Goal: Transaction & Acquisition: Purchase product/service

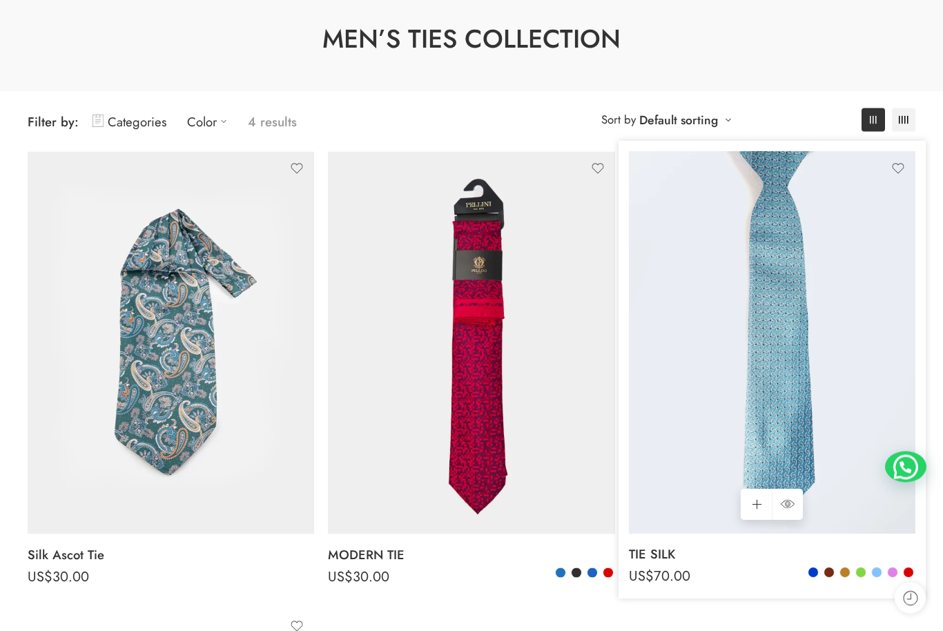
scroll to position [93, 0]
click at [797, 334] on img at bounding box center [772, 342] width 286 height 382
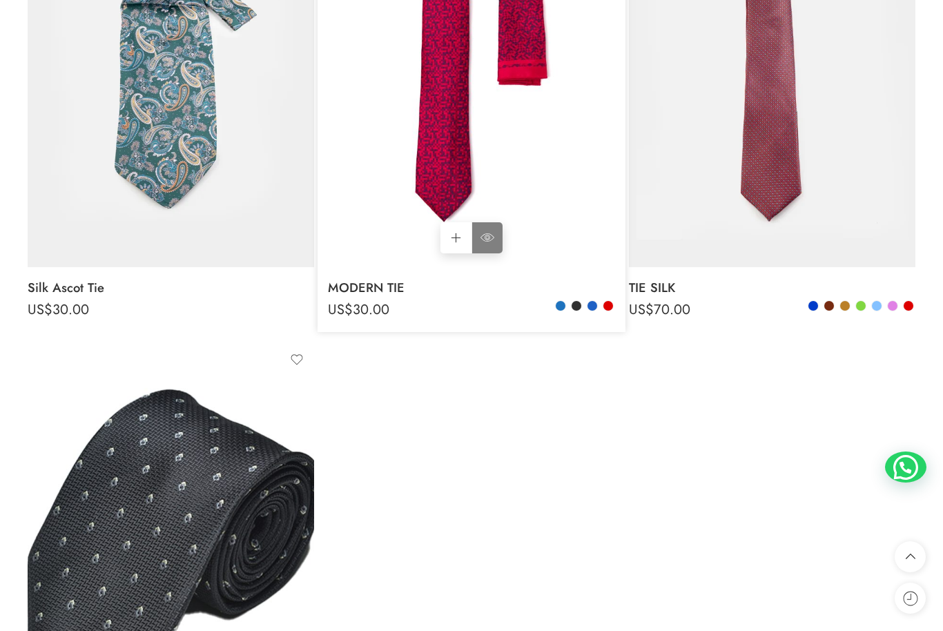
scroll to position [362, 0]
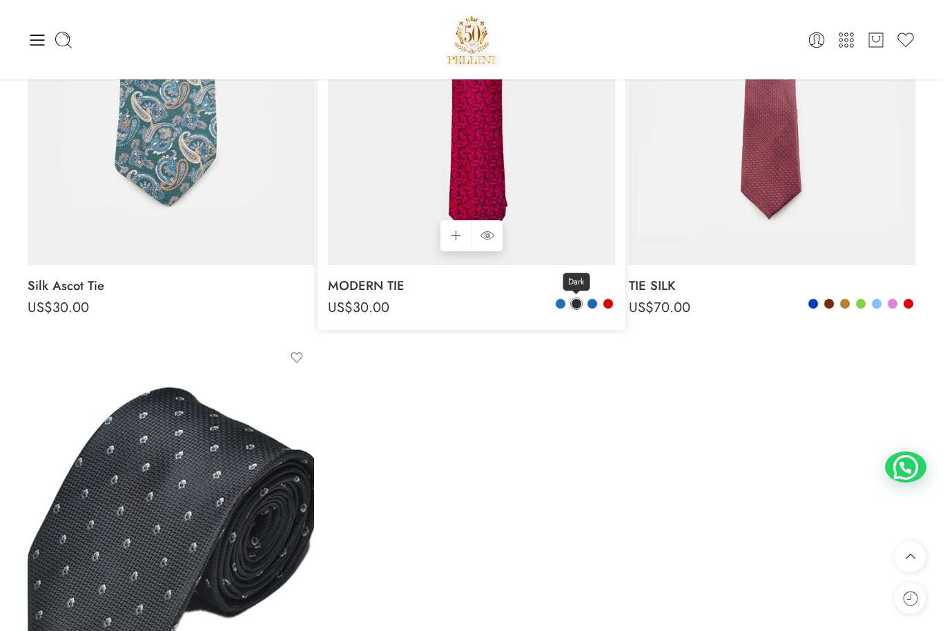
click at [576, 302] on span at bounding box center [576, 304] width 10 height 10
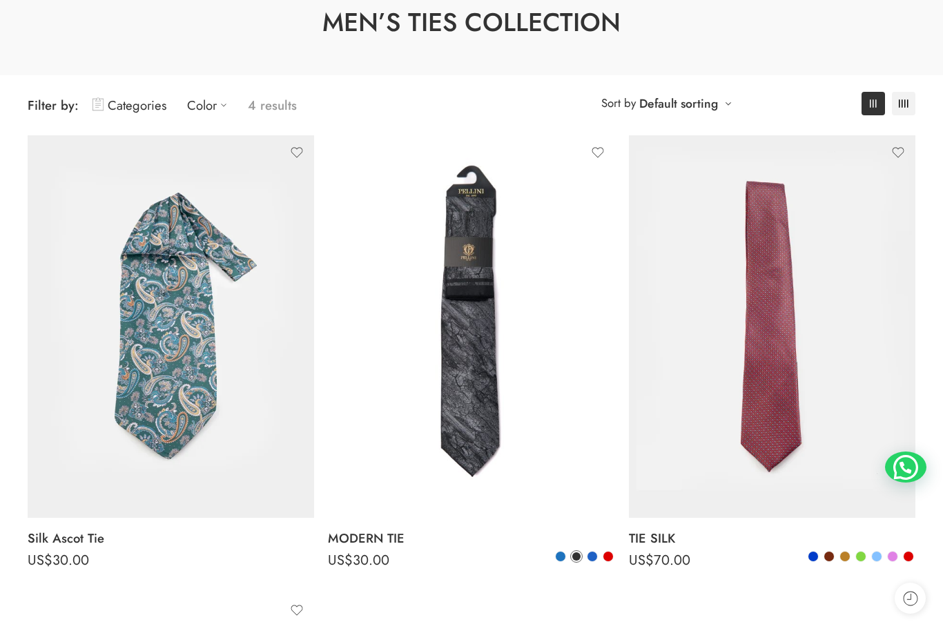
scroll to position [110, 0]
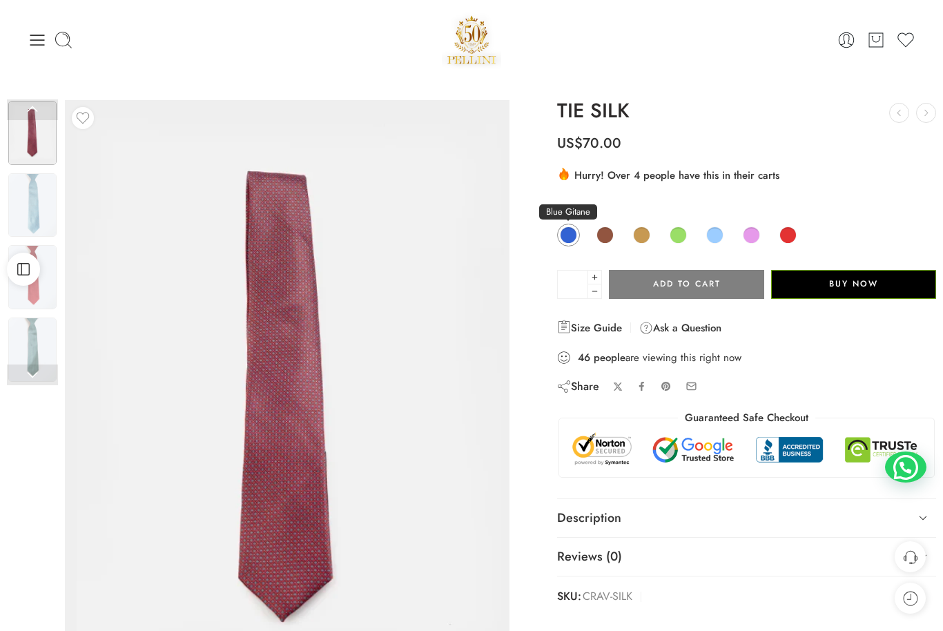
click at [572, 235] on span at bounding box center [568, 234] width 17 height 17
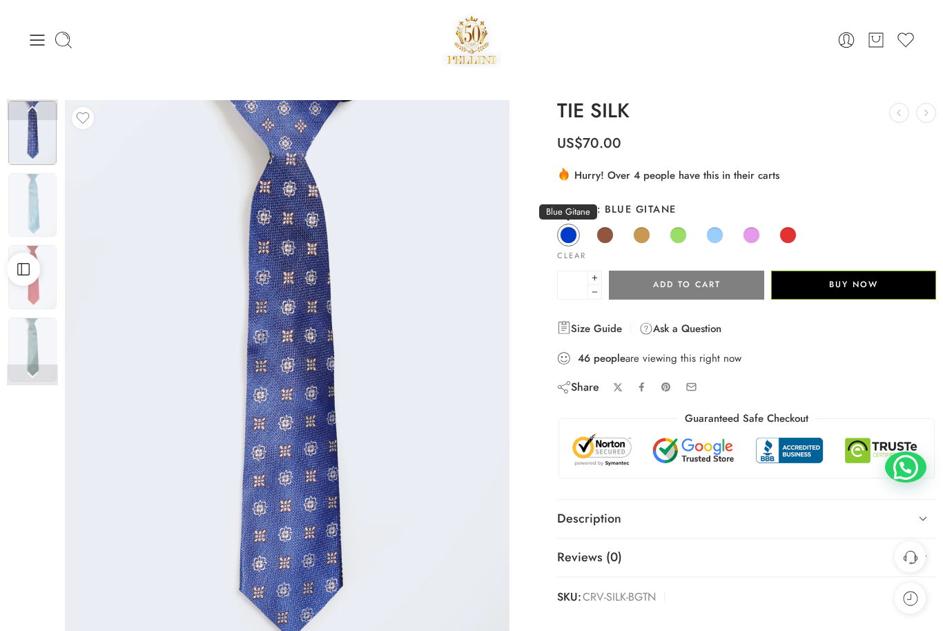
click at [568, 235] on span at bounding box center [568, 234] width 17 height 17
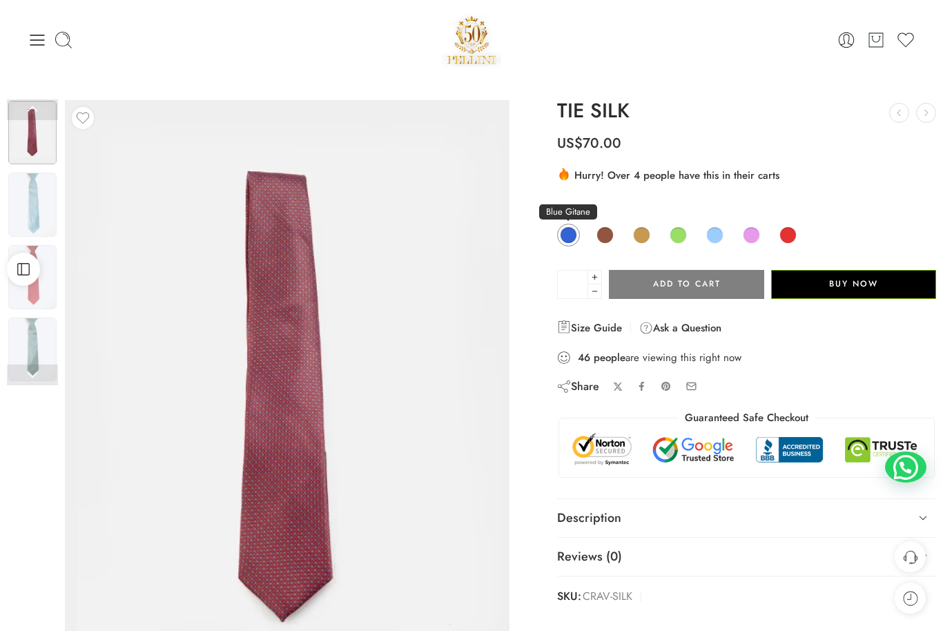
click at [568, 235] on span at bounding box center [568, 234] width 17 height 17
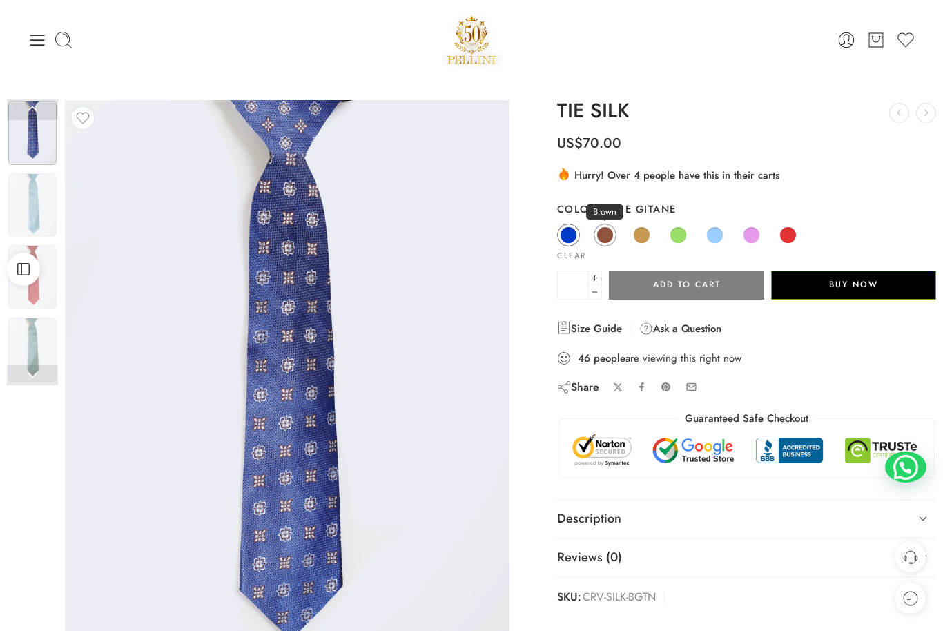
click at [604, 231] on span at bounding box center [604, 234] width 17 height 17
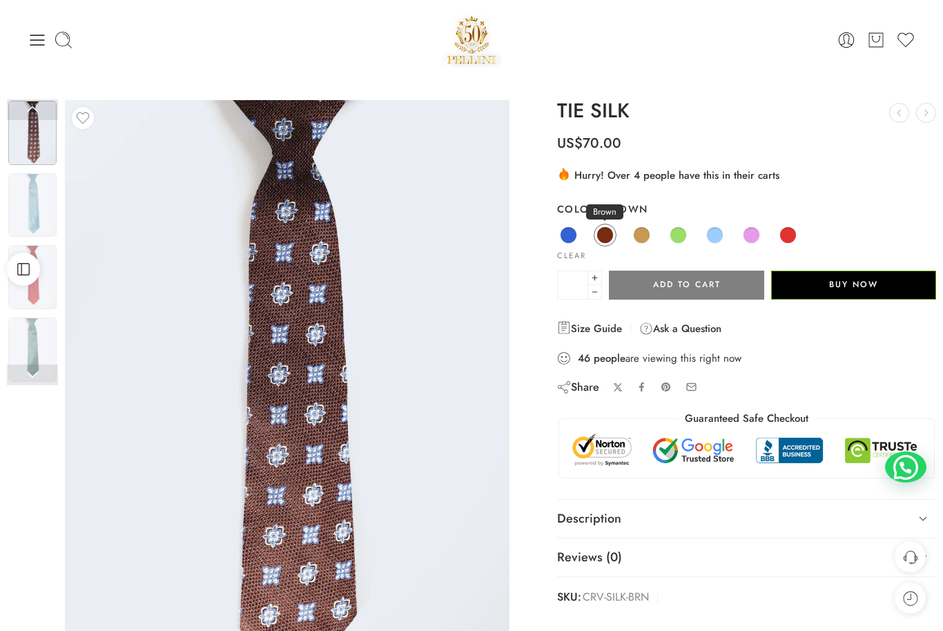
click at [604, 231] on span at bounding box center [604, 234] width 17 height 17
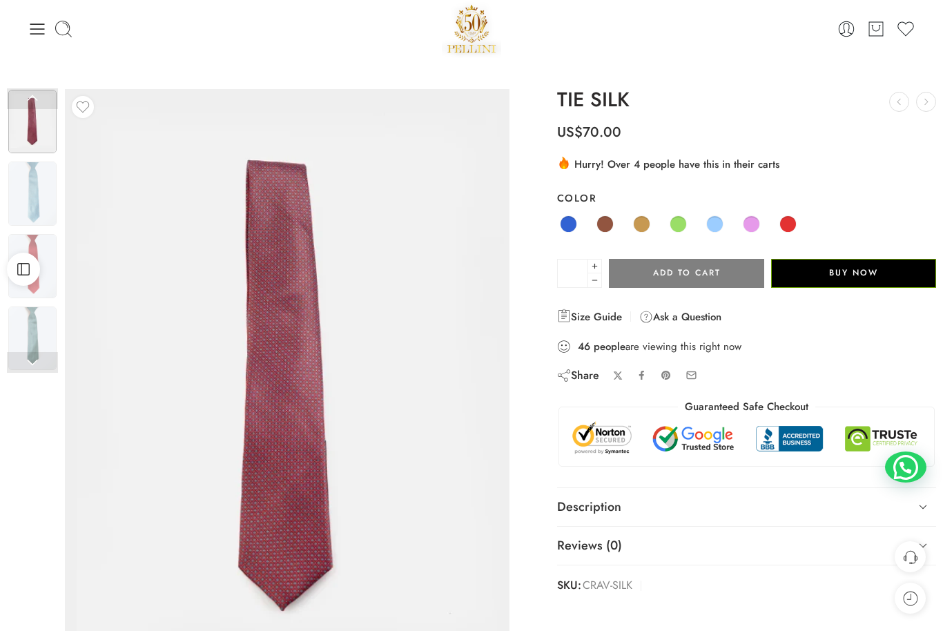
scroll to position [12, 0]
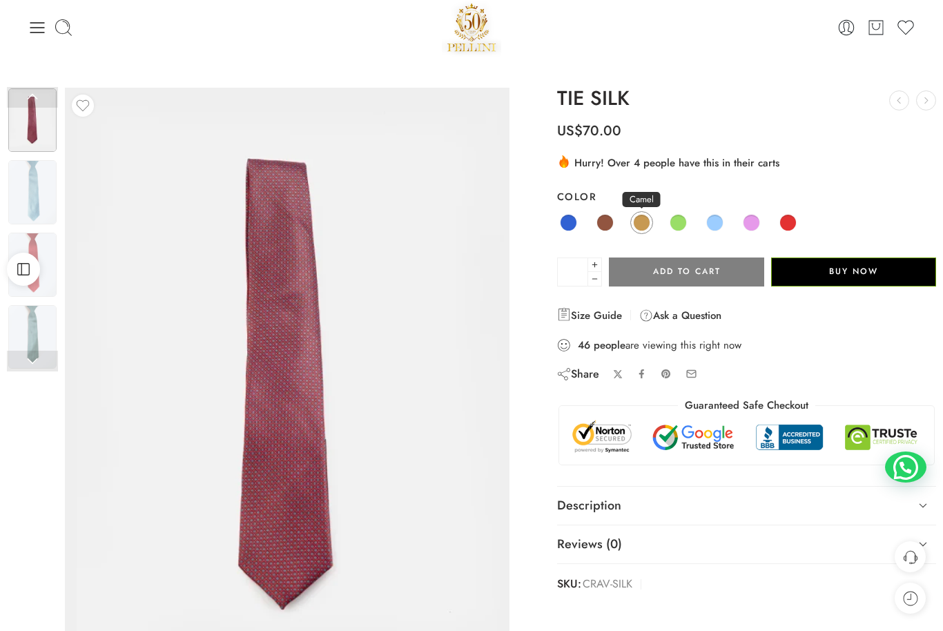
click at [645, 219] on span at bounding box center [641, 222] width 17 height 17
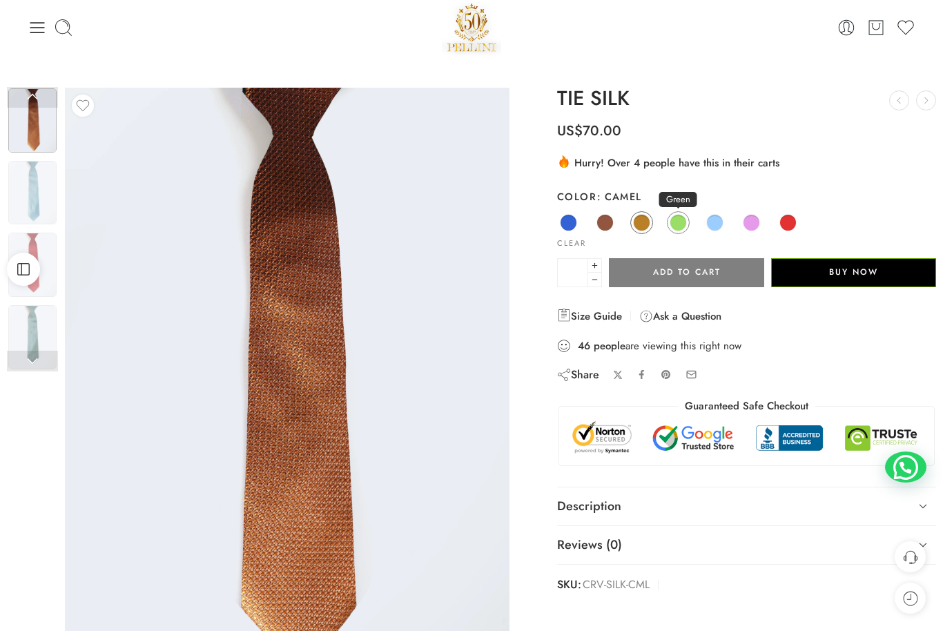
click at [679, 224] on span at bounding box center [677, 222] width 17 height 17
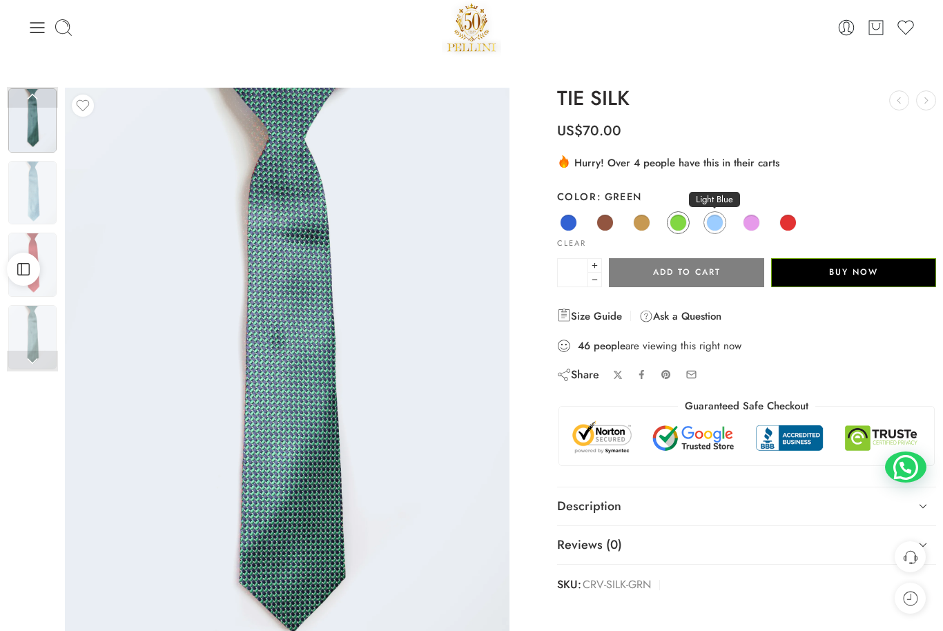
click at [719, 219] on span at bounding box center [714, 222] width 17 height 17
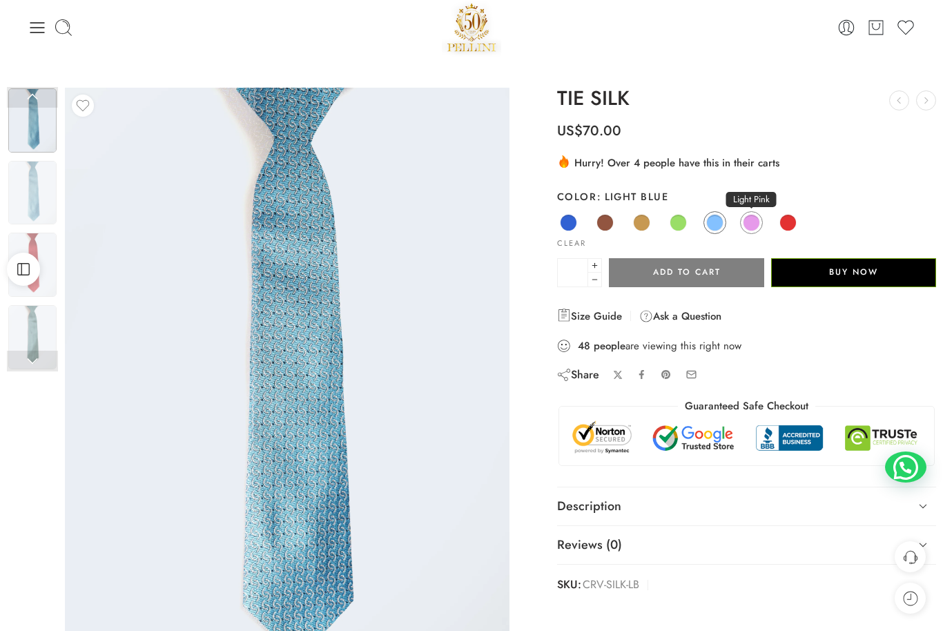
click at [755, 222] on span at bounding box center [750, 222] width 17 height 17
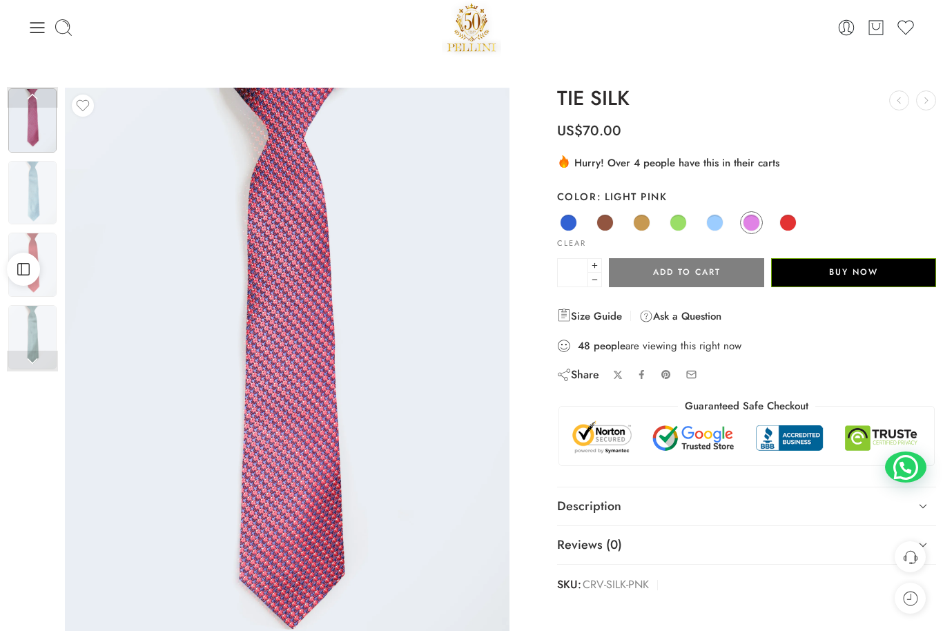
click at [802, 217] on div "Blue Gitane Brown Camel Green Light Blue Light Pink Red" at bounding box center [746, 223] width 379 height 27
click at [791, 224] on span at bounding box center [787, 222] width 17 height 17
